Goal: Information Seeking & Learning: Learn about a topic

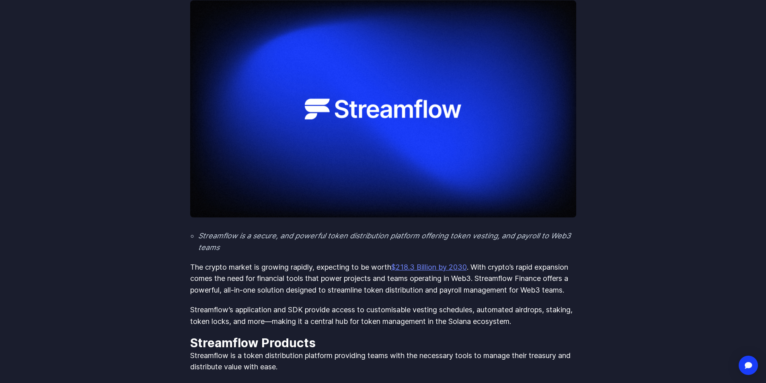
scroll to position [80, 0]
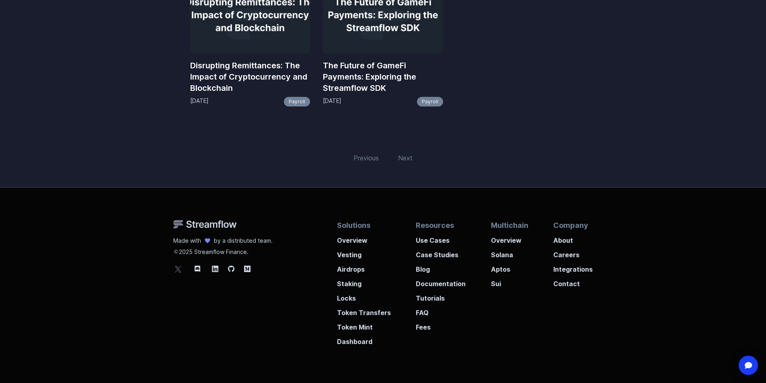
scroll to position [197, 0]
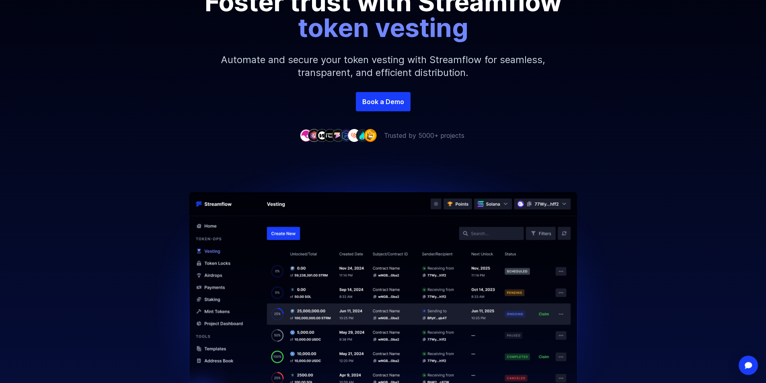
scroll to position [161, 0]
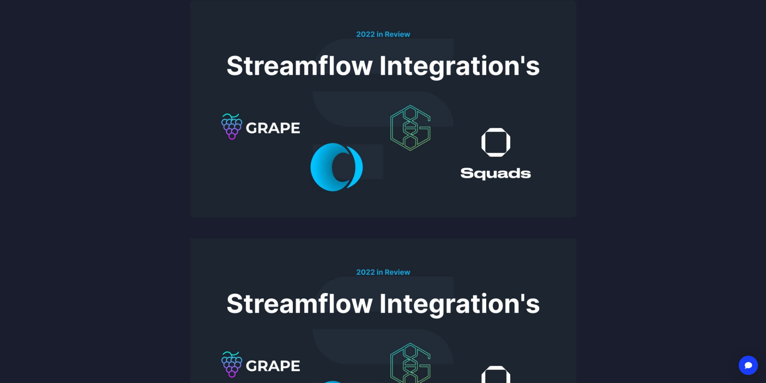
scroll to position [161, 0]
